Goal: Find specific page/section

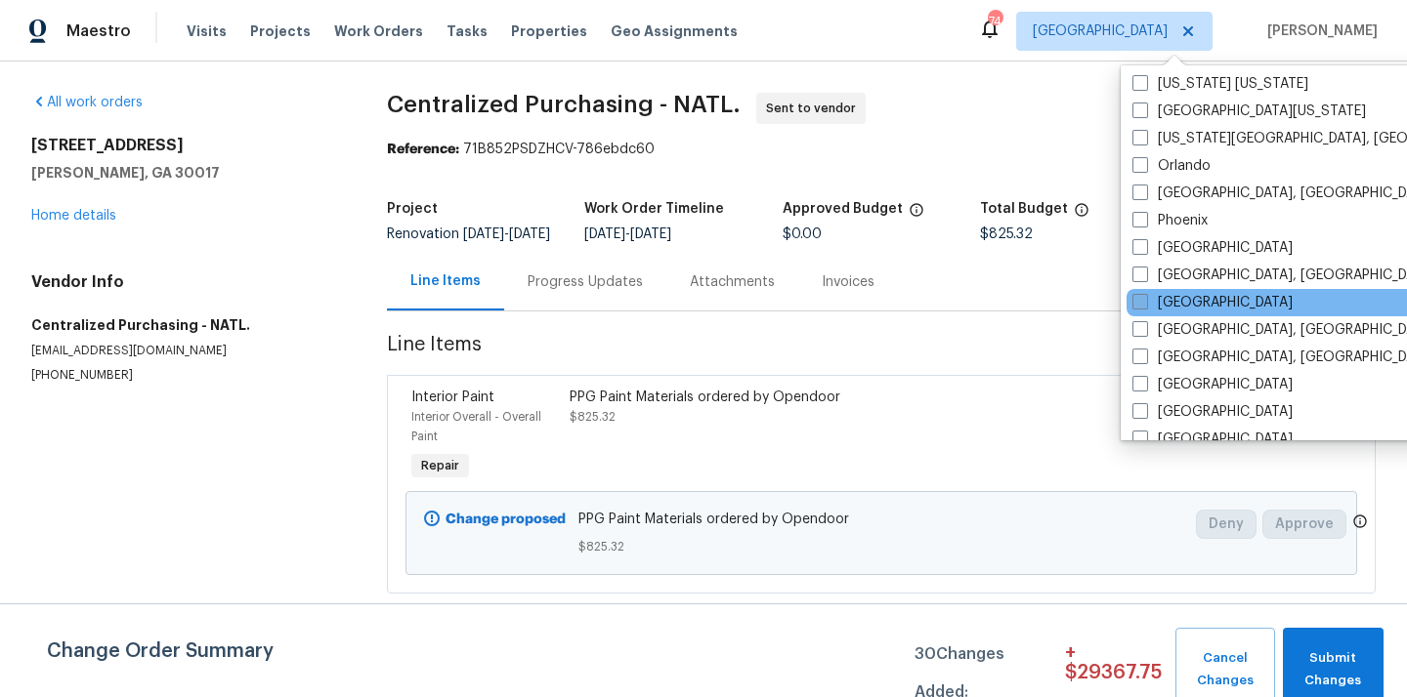
click at [1166, 303] on label "[GEOGRAPHIC_DATA]" at bounding box center [1212, 303] width 160 height 20
click at [1145, 303] on input "[GEOGRAPHIC_DATA]" at bounding box center [1138, 299] width 13 height 13
checkbox input "true"
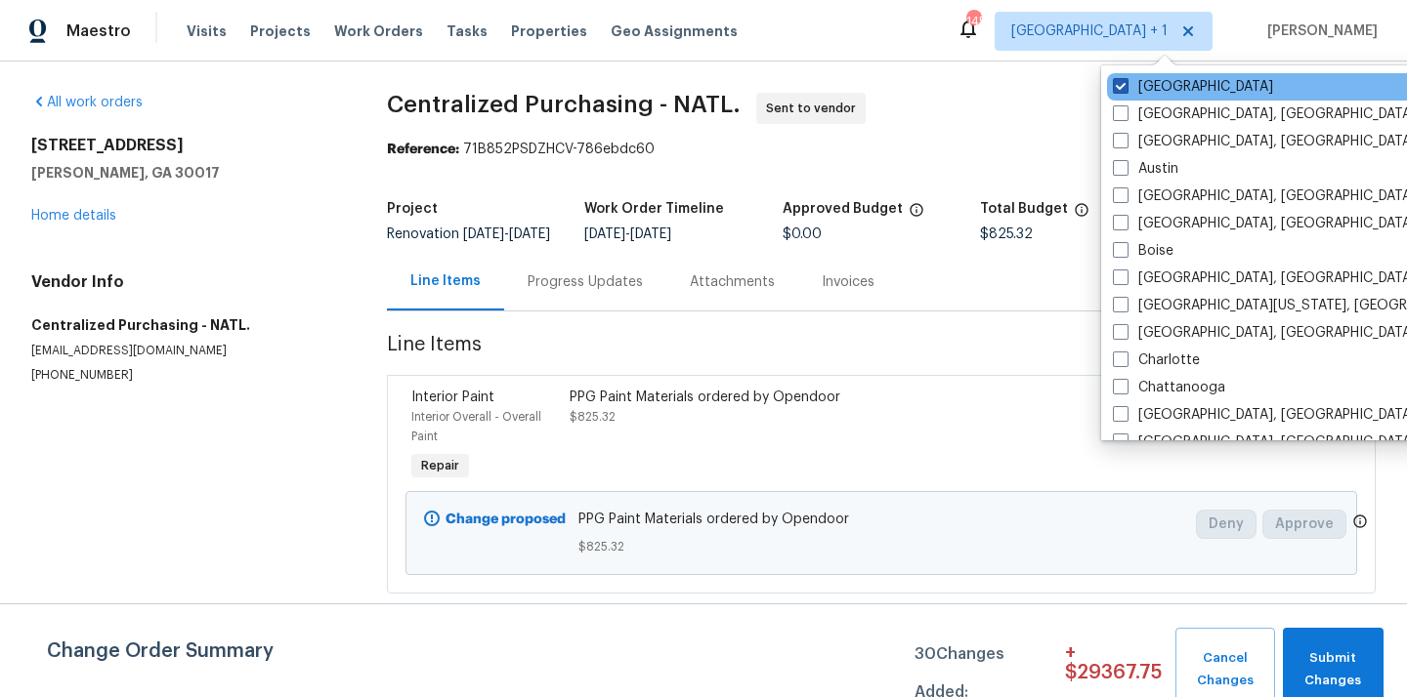
click at [1163, 91] on label "[GEOGRAPHIC_DATA]" at bounding box center [1193, 87] width 160 height 20
click at [1125, 90] on input "[GEOGRAPHIC_DATA]" at bounding box center [1119, 83] width 13 height 13
checkbox input "false"
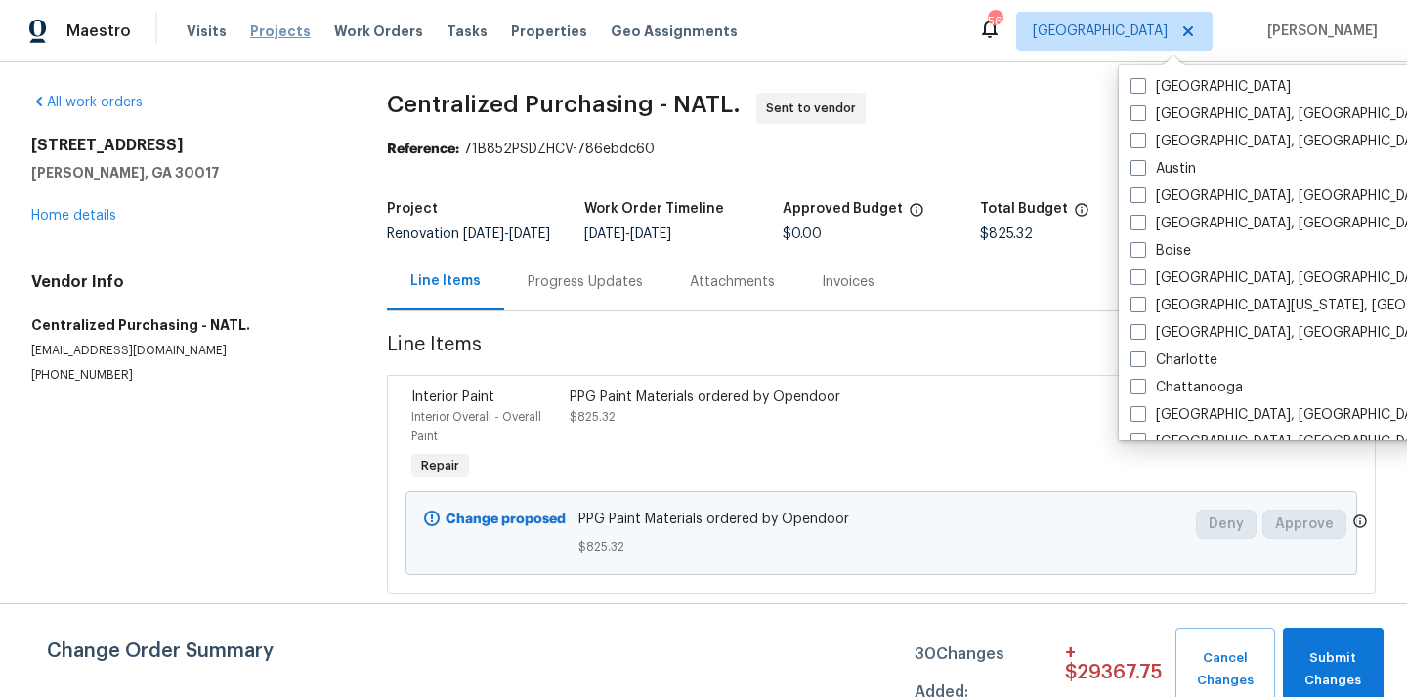
click at [250, 35] on span "Projects" at bounding box center [280, 31] width 61 height 20
